Goal: Task Accomplishment & Management: Manage account settings

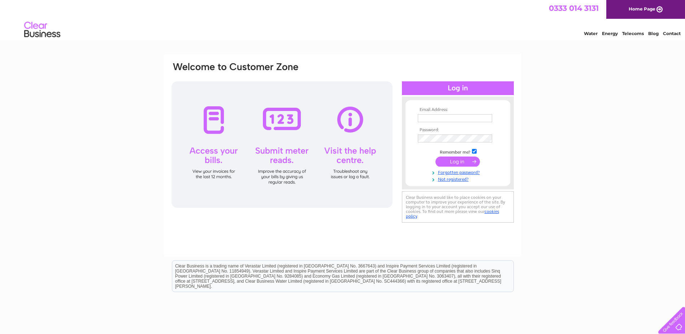
type input "[EMAIL_ADDRESS][DOMAIN_NAME]"
click at [474, 159] on input "submit" at bounding box center [458, 161] width 44 height 10
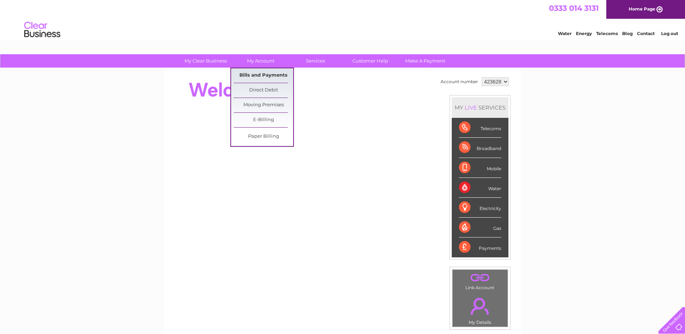
click at [259, 75] on link "Bills and Payments" at bounding box center [264, 75] width 60 height 14
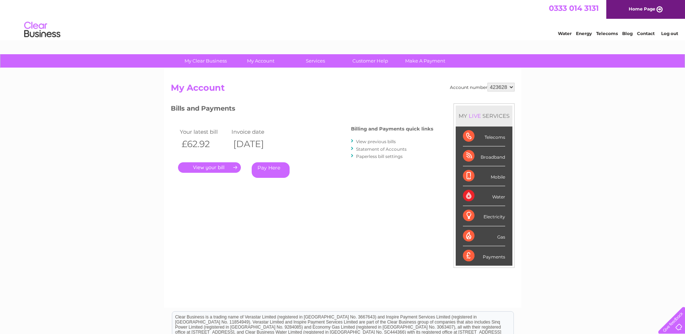
click at [222, 170] on link "." at bounding box center [209, 167] width 63 height 10
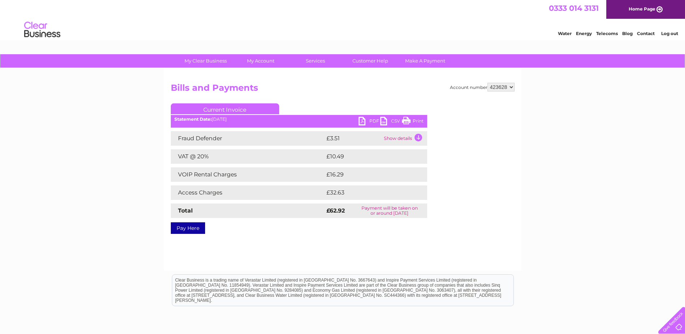
click at [368, 119] on link "PDF" at bounding box center [370, 122] width 22 height 10
